Goal: Task Accomplishment & Management: Manage account settings

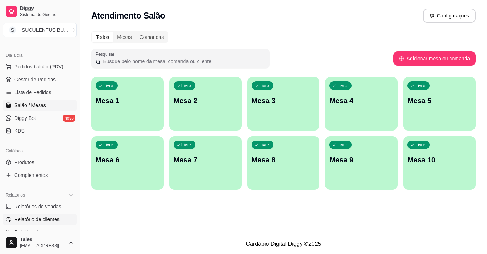
scroll to position [36, 0]
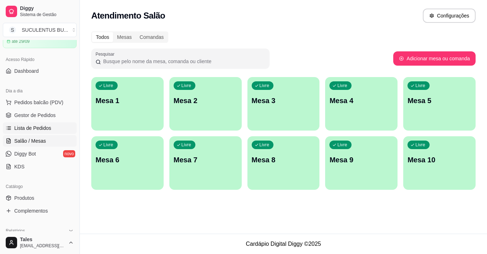
click at [47, 128] on span "Lista de Pedidos" at bounding box center [32, 127] width 37 height 7
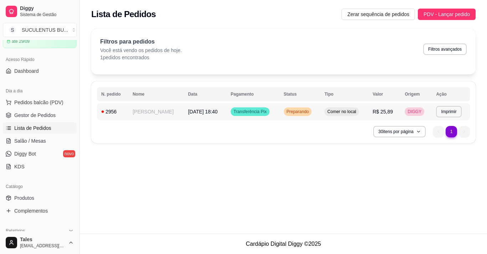
click at [350, 112] on span "Comer no local" at bounding box center [342, 112] width 32 height 6
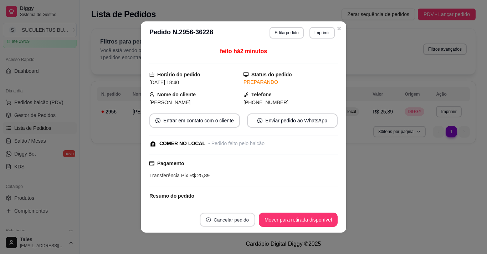
click at [236, 221] on button "Cancelar pedido" at bounding box center [227, 220] width 55 height 14
click at [289, 160] on div "Pagamento Transferência Pix R$ 25,89" at bounding box center [243, 169] width 188 height 20
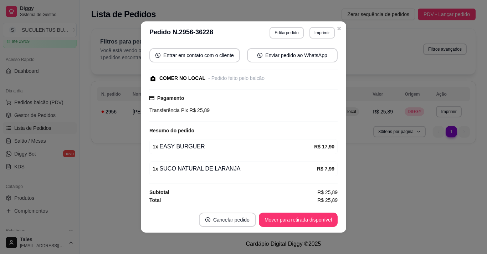
scroll to position [1, 0]
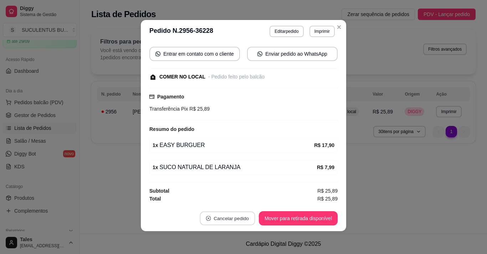
click at [226, 217] on button "Cancelar pedido" at bounding box center [227, 218] width 55 height 14
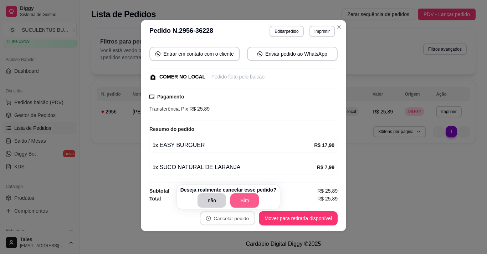
click at [240, 199] on button "Sim" at bounding box center [244, 200] width 29 height 14
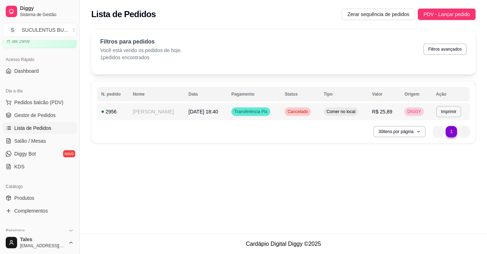
click at [316, 107] on td "Cancelado" at bounding box center [299, 111] width 39 height 17
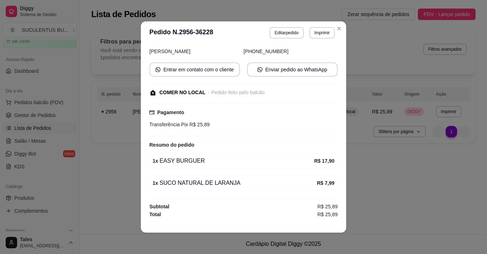
scroll to position [0, 0]
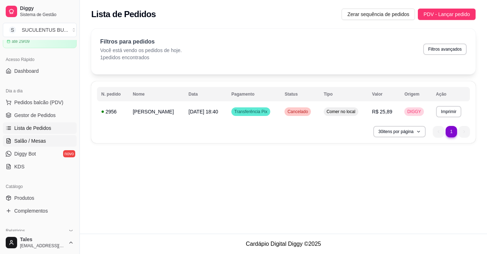
click at [41, 142] on span "Salão / Mesas" at bounding box center [30, 140] width 32 height 7
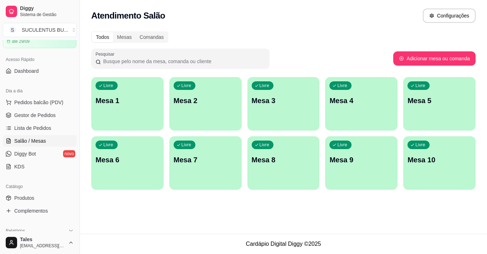
click at [126, 117] on div "Livre Mesa 1" at bounding box center [127, 99] width 72 height 45
click at [48, 113] on span "Gestor de Pedidos" at bounding box center [34, 115] width 41 height 7
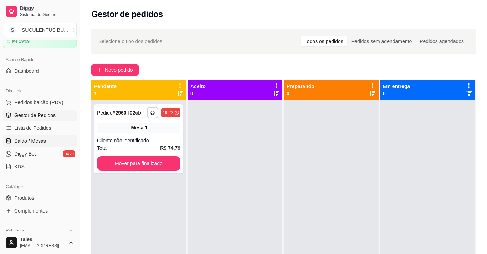
click at [39, 143] on span "Salão / Mesas" at bounding box center [30, 140] width 32 height 7
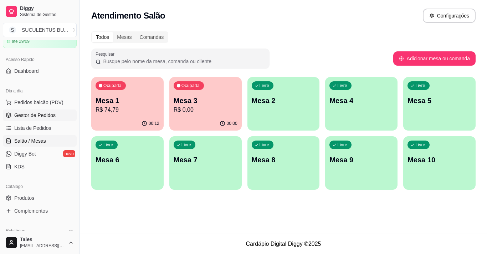
click at [31, 117] on span "Gestor de Pedidos" at bounding box center [34, 115] width 41 height 7
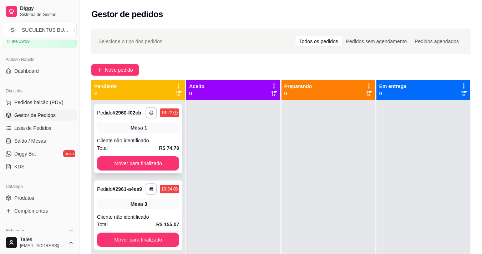
click at [149, 130] on div "Mesa 1" at bounding box center [138, 128] width 82 height 10
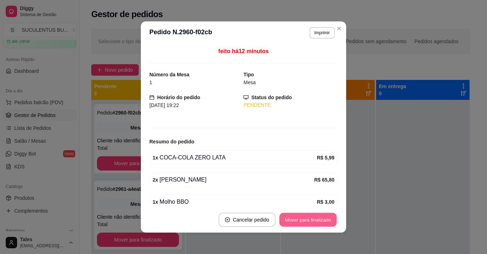
click at [302, 218] on button "Mover para finalizado" at bounding box center [308, 220] width 57 height 14
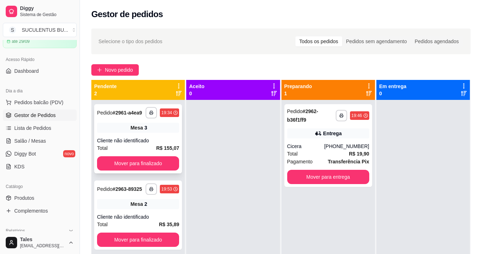
click at [158, 132] on div "Mesa 3" at bounding box center [138, 128] width 82 height 10
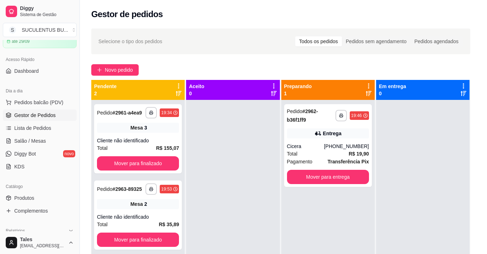
click at [163, 135] on div "feito há 21 minutos Número da Mesa 3 Tipo Mesa Horário do pedido [DATE] 19:34 S…" at bounding box center [243, 125] width 192 height 160
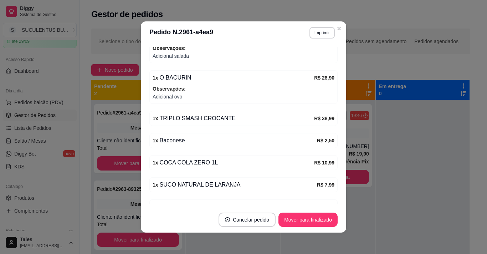
scroll to position [225, 0]
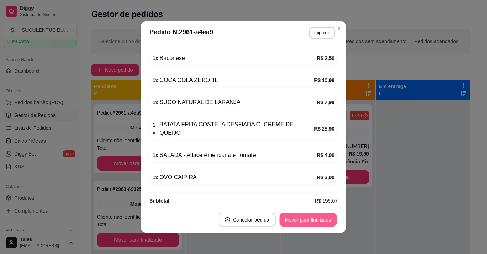
click at [312, 220] on button "Mover para finalizado" at bounding box center [308, 220] width 57 height 14
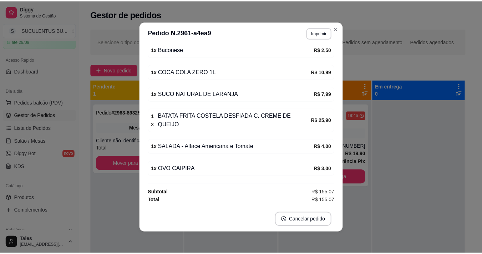
scroll to position [202, 0]
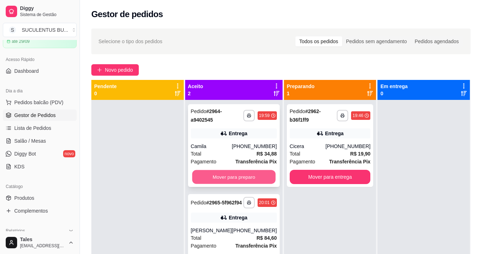
click at [259, 174] on button "Mover para preparo" at bounding box center [233, 177] width 83 height 14
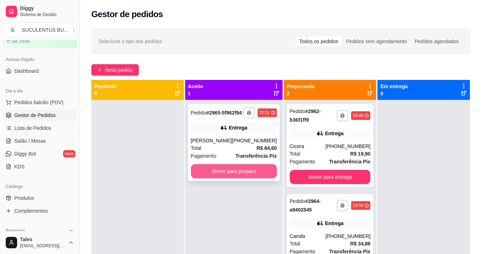
click at [256, 177] on button "Mover para preparo" at bounding box center [234, 171] width 86 height 14
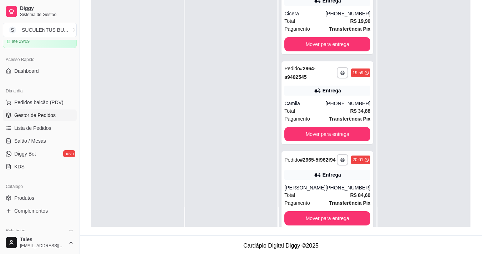
scroll to position [71, 0]
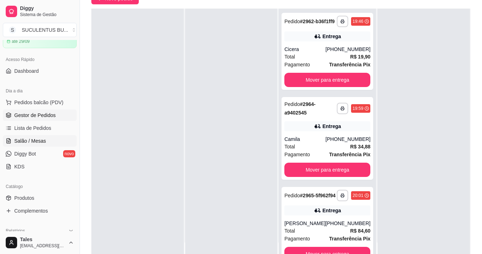
click at [42, 139] on span "Salão / Mesas" at bounding box center [30, 140] width 32 height 7
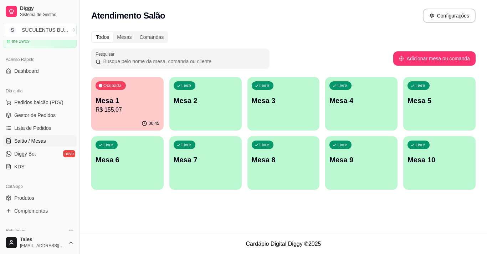
click at [137, 118] on div "00:45" at bounding box center [127, 124] width 72 height 14
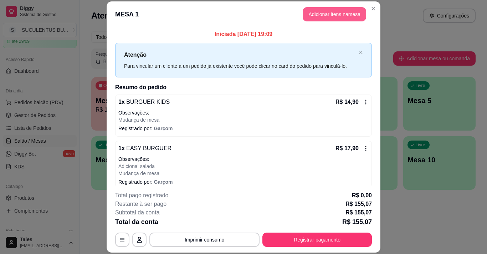
click at [341, 19] on button "Adicionar itens na mesa" at bounding box center [334, 14] width 63 height 14
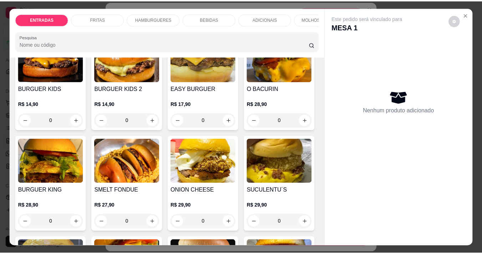
scroll to position [499, 0]
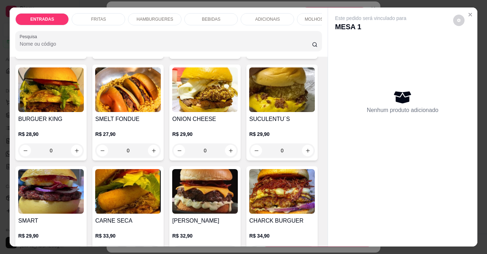
click at [228, 56] on div "0" at bounding box center [205, 49] width 66 height 14
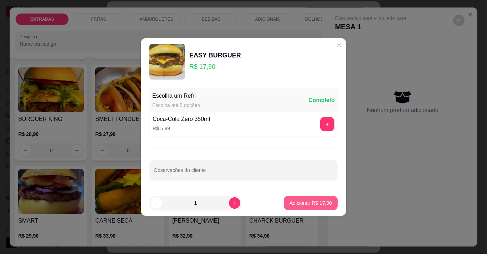
click at [303, 204] on p "Adicionar R$ 17,90" at bounding box center [311, 202] width 42 height 7
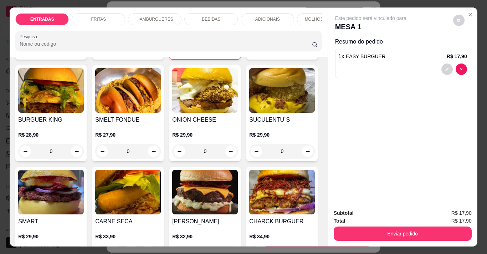
type input "1"
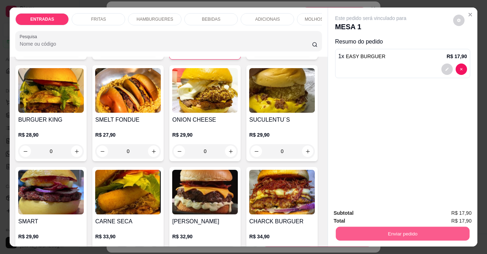
click at [401, 230] on button "Enviar pedido" at bounding box center [403, 233] width 134 height 14
click at [450, 215] on button "Sim, quero registrar" at bounding box center [446, 212] width 51 height 13
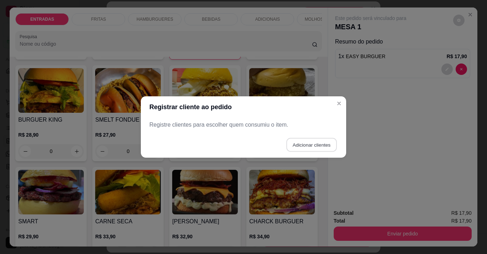
click at [301, 148] on button "Adicionar clientes" at bounding box center [311, 145] width 50 height 14
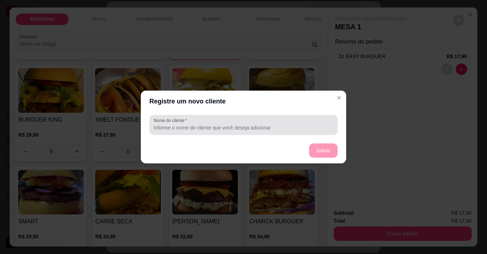
click at [288, 129] on input "Nome do cliente" at bounding box center [244, 127] width 180 height 7
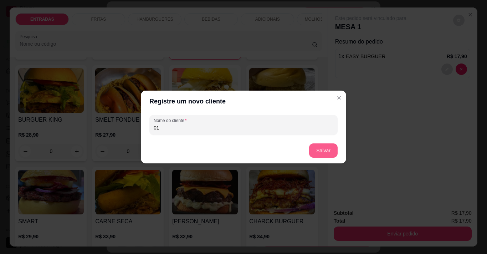
type input "01"
click at [333, 147] on button "Salvar" at bounding box center [323, 150] width 29 height 14
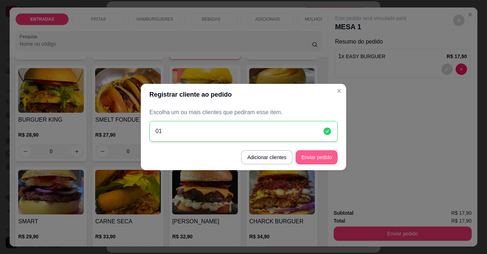
click at [328, 160] on button "Enviar pedido" at bounding box center [317, 157] width 42 height 14
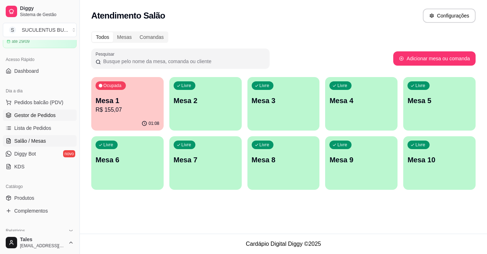
click at [45, 114] on span "Gestor de Pedidos" at bounding box center [34, 115] width 41 height 7
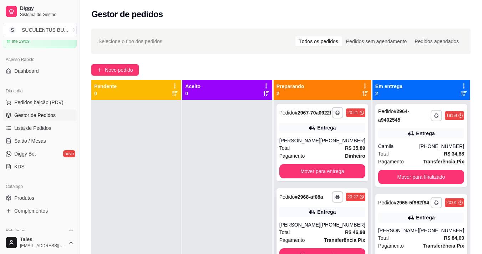
click at [318, 228] on div "[PERSON_NAME]" at bounding box center [299, 224] width 41 height 7
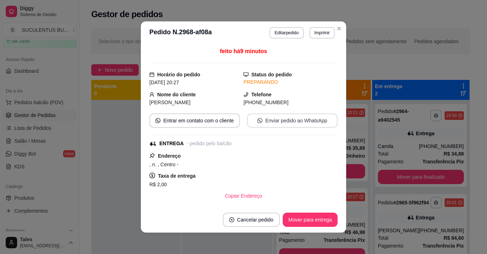
click at [275, 123] on button "Enviar pedido ao WhatsApp" at bounding box center [292, 120] width 91 height 14
click at [288, 124] on button "Enviar pedido ao WhatsApp" at bounding box center [293, 121] width 88 height 14
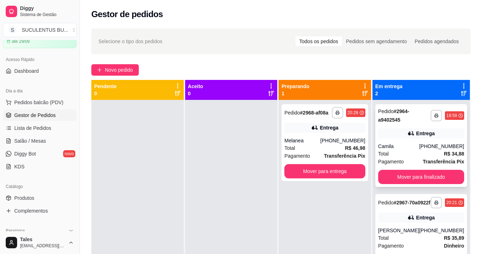
click at [413, 159] on div "Pagamento Transferência Pix" at bounding box center [421, 162] width 86 height 8
click at [420, 177] on button "Mover para finalizado" at bounding box center [420, 177] width 83 height 14
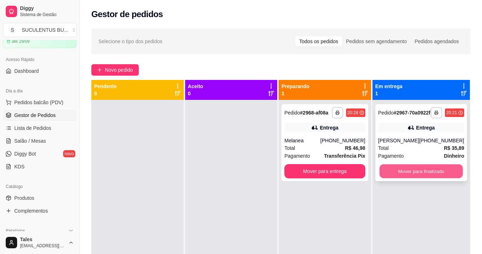
click at [396, 177] on button "Mover para finalizado" at bounding box center [420, 171] width 83 height 14
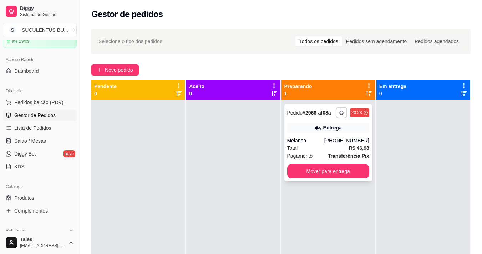
click at [309, 143] on div "Melanea" at bounding box center [305, 140] width 37 height 7
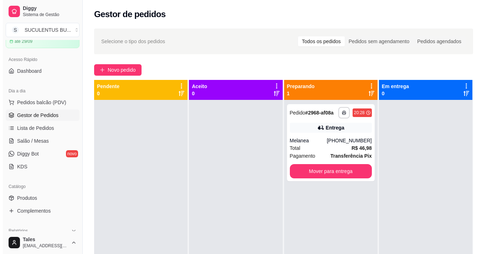
scroll to position [71, 0]
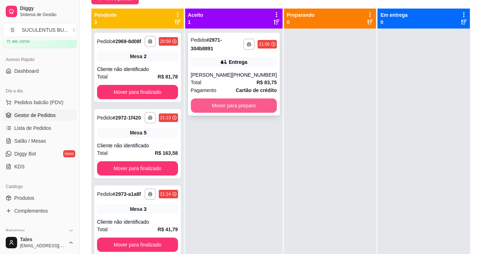
click at [238, 111] on button "Mover para preparo" at bounding box center [234, 105] width 86 height 14
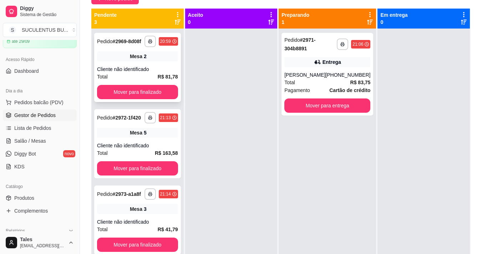
click at [147, 68] on div "Cliente não identificado" at bounding box center [137, 69] width 81 height 7
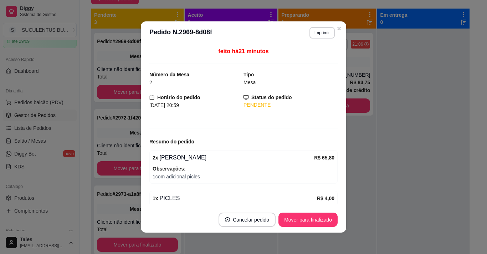
scroll to position [52, 0]
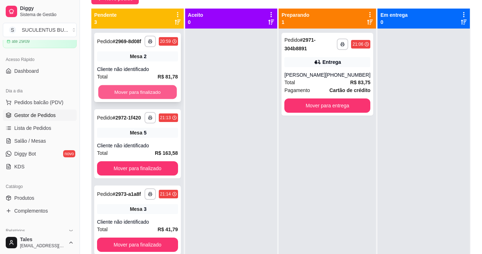
click at [153, 98] on button "Mover para finalizado" at bounding box center [137, 92] width 78 height 14
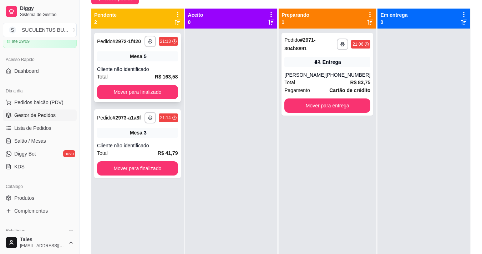
click at [143, 77] on div "Total R$ 163,58" at bounding box center [137, 77] width 81 height 8
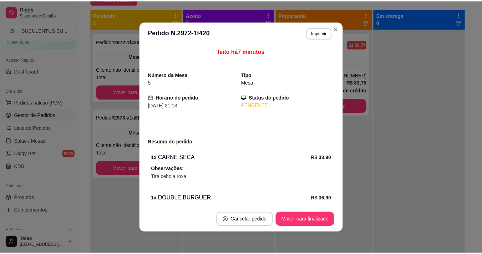
scroll to position [71, 0]
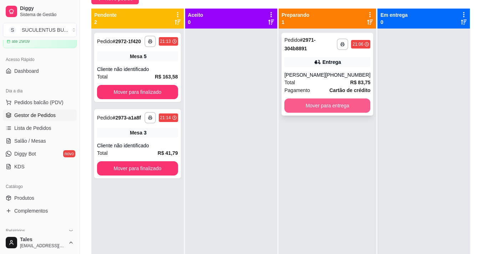
click at [324, 106] on button "Mover para entrega" at bounding box center [327, 105] width 86 height 14
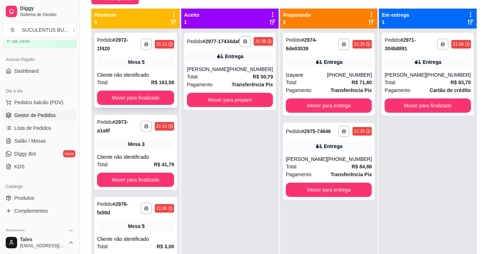
click at [174, 57] on div "Mesa 5" at bounding box center [135, 62] width 77 height 10
click at [146, 93] on button "Mover para finalizado" at bounding box center [135, 98] width 75 height 14
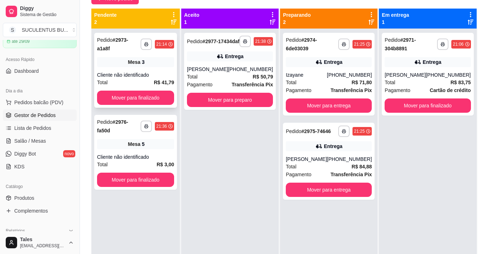
click at [169, 60] on div "Mesa 3" at bounding box center [135, 62] width 77 height 10
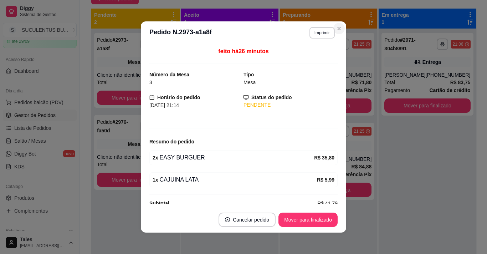
click at [337, 30] on div "**********" at bounding box center [328, 156] width 97 height 254
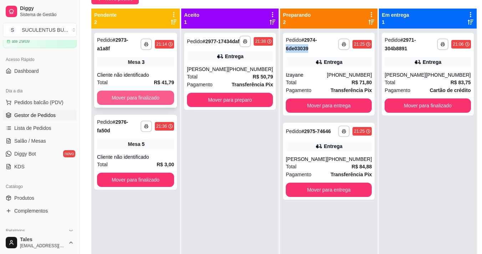
click at [168, 91] on button "Mover para finalizado" at bounding box center [135, 98] width 77 height 14
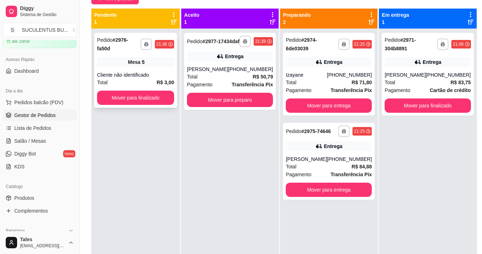
click at [170, 64] on div "**********" at bounding box center [135, 70] width 83 height 75
click at [143, 91] on button "Mover para finalizado" at bounding box center [135, 98] width 77 height 14
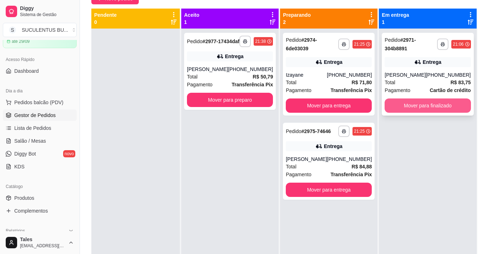
click at [423, 107] on button "Mover para finalizado" at bounding box center [427, 105] width 86 height 14
